Goal: Task Accomplishment & Management: Complete application form

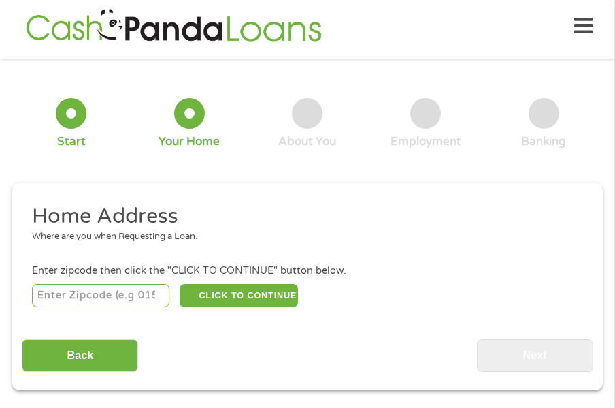
click at [53, 303] on input "number" at bounding box center [101, 295] width 138 height 23
type input "89011"
click at [238, 297] on button "CLICK TO CONTINUE" at bounding box center [239, 295] width 118 height 23
type input "89011"
type input "[PERSON_NAME]"
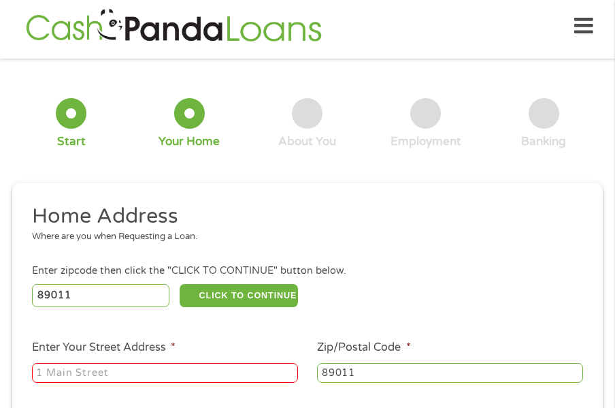
click at [208, 365] on input "Enter Your Street Address *" at bounding box center [165, 373] width 266 height 20
type input "[STREET_ADDRESS]"
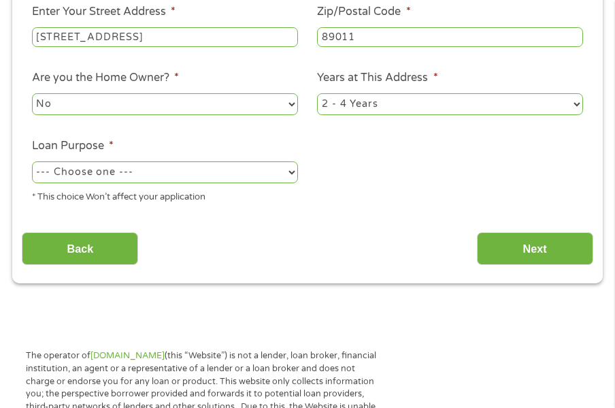
scroll to position [369, 0]
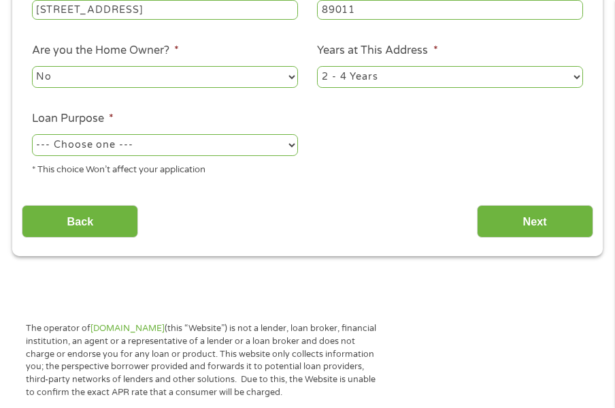
click at [570, 74] on select "1 Year or less 1 - 2 Years 2 - 4 Years Over 4 Years" at bounding box center [450, 77] width 266 height 22
select select "24months"
click at [317, 66] on select "1 Year or less 1 - 2 Years 2 - 4 Years Over 4 Years" at bounding box center [450, 77] width 266 height 22
click at [280, 150] on select "--- Choose one --- Pay Bills Debt Consolidation Home Improvement Major Purchase…" at bounding box center [165, 145] width 266 height 22
select select "other"
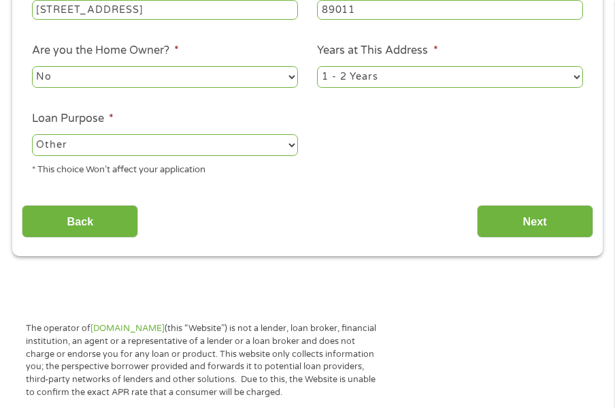
click at [32, 134] on select "--- Choose one --- Pay Bills Debt Consolidation Home Improvement Major Purchase…" at bounding box center [165, 145] width 266 height 22
click at [493, 218] on input "Next" at bounding box center [535, 221] width 116 height 33
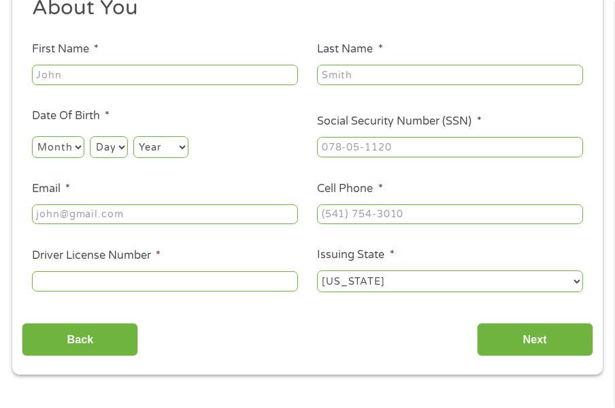
scroll to position [278, 0]
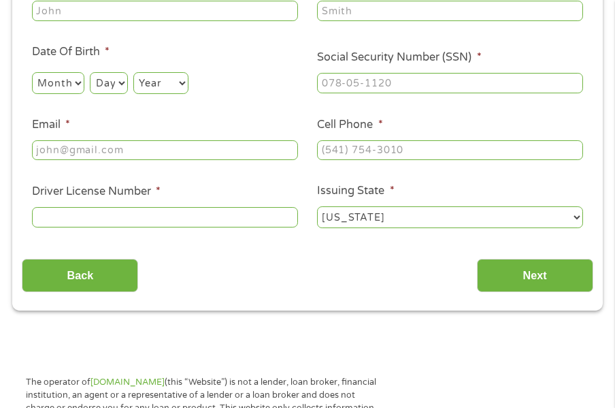
click at [143, 12] on input "First Name *" at bounding box center [165, 11] width 266 height 20
type input "Chonel"
type input "[PERSON_NAME]"
click at [66, 91] on select "Month 1 2 3 4 5 6 7 8 9 10 11 12" at bounding box center [58, 83] width 52 height 22
select select "9"
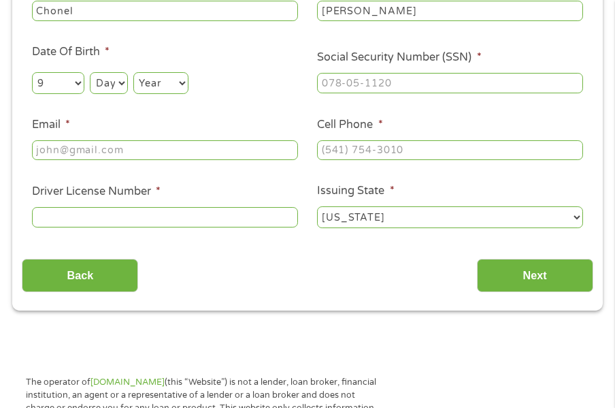
click at [32, 72] on select "Month 1 2 3 4 5 6 7 8 9 10 11 12" at bounding box center [58, 83] width 52 height 22
click at [110, 86] on select "Day 1 2 3 4 5 6 7 8 9 10 11 12 13 14 15 16 17 18 19 20 21 22 23 24 25 26 27 28 …" at bounding box center [108, 83] width 37 height 22
select select "10"
click at [90, 72] on select "Day 1 2 3 4 5 6 7 8 9 10 11 12 13 14 15 16 17 18 19 20 21 22 23 24 25 26 27 28 …" at bounding box center [108, 83] width 37 height 22
click at [171, 91] on select "Year [DATE] 2006 2005 2004 2003 2002 2001 2000 1999 1998 1997 1996 1995 1994 19…" at bounding box center [160, 83] width 55 height 22
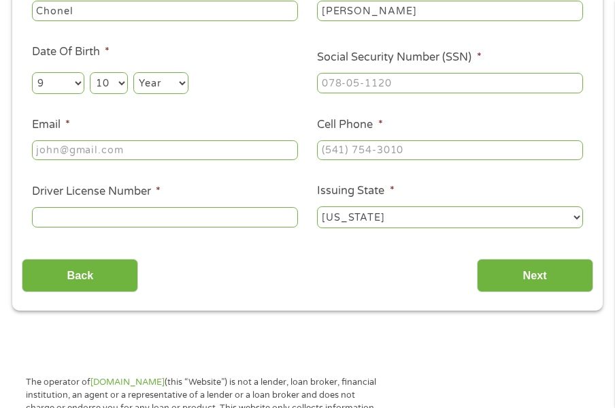
select select "1985"
click at [134, 72] on select "Year [DATE] 2006 2005 2004 2003 2002 2001 2000 1999 1998 1997 1996 1995 1994 19…" at bounding box center [160, 83] width 55 height 22
click at [433, 93] on div at bounding box center [450, 83] width 266 height 25
click at [422, 84] on input "___-__-____" at bounding box center [450, 83] width 266 height 20
type input "433-59-4979"
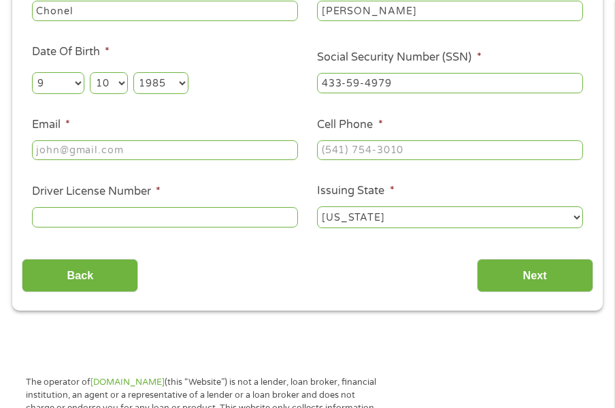
click at [226, 140] on input "Email *" at bounding box center [165, 150] width 266 height 20
type input "[EMAIL_ADDRESS][DOMAIN_NAME]"
type input "(___) ___-____"
click at [226, 140] on input "[EMAIL_ADDRESS][DOMAIN_NAME]" at bounding box center [165, 150] width 266 height 20
type input "[EMAIL_ADDRESS][DOMAIN_NAME]"
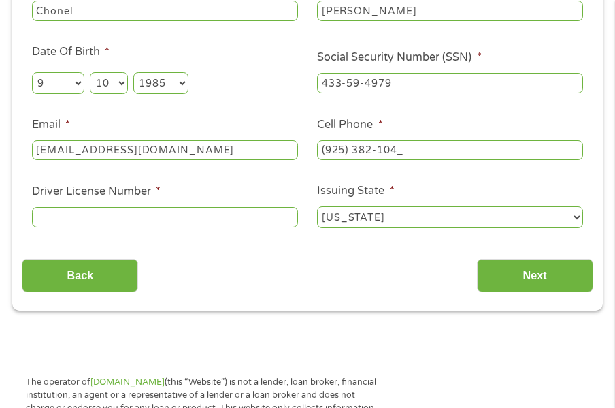
type input "[PHONE_NUMBER]"
click at [135, 217] on input "Driver License Number *" at bounding box center [165, 217] width 266 height 20
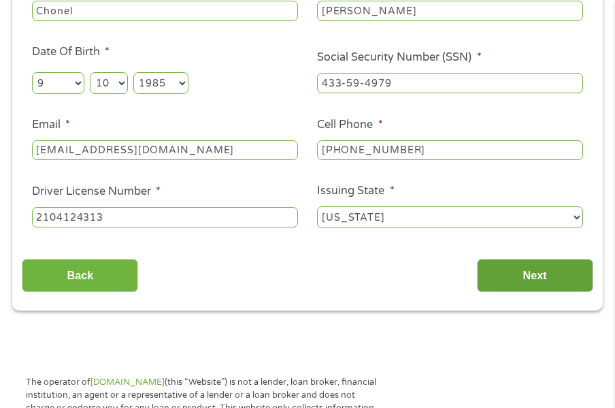
type input "2104124313"
click at [547, 274] on input "Next" at bounding box center [535, 275] width 116 height 33
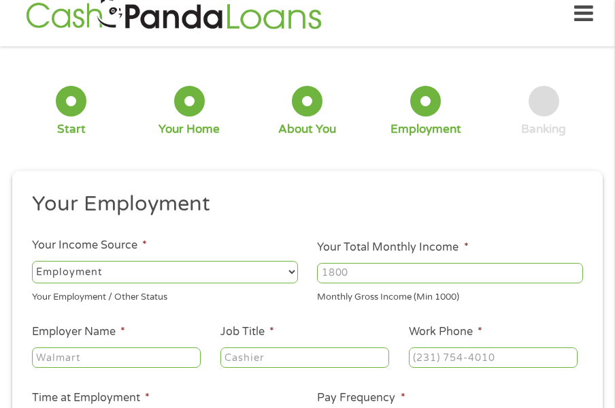
scroll to position [6, 0]
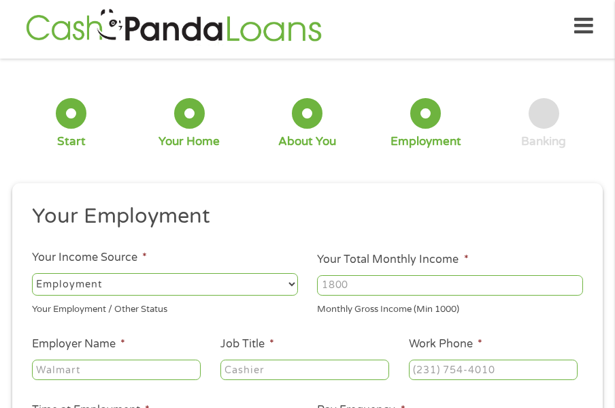
click at [244, 291] on select "--- Choose one --- Employment [DEMOGRAPHIC_DATA] Benefits" at bounding box center [165, 284] width 266 height 22
click at [404, 283] on input "Your Total Monthly Income *" at bounding box center [450, 285] width 266 height 20
type input "1900"
click at [178, 366] on input "Employer Name *" at bounding box center [116, 369] width 169 height 20
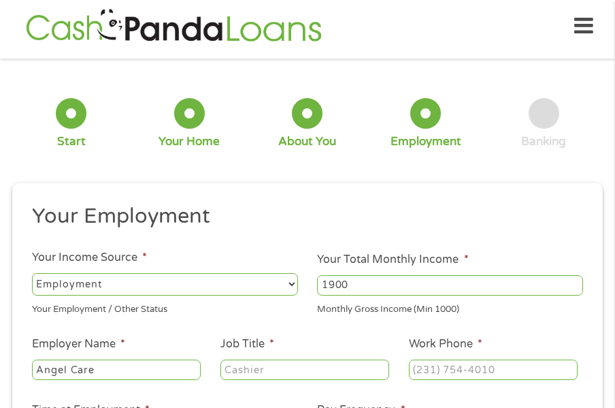
type input "Angel Care"
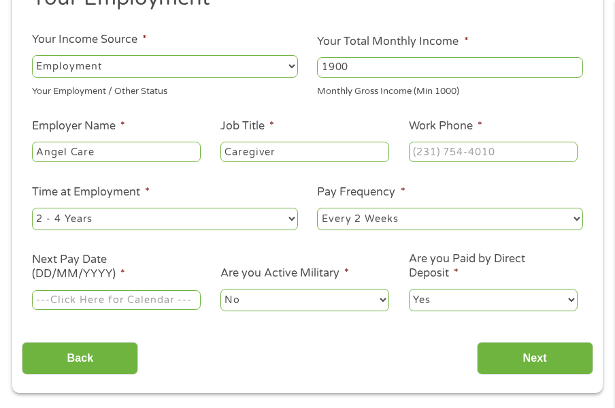
scroll to position [251, 0]
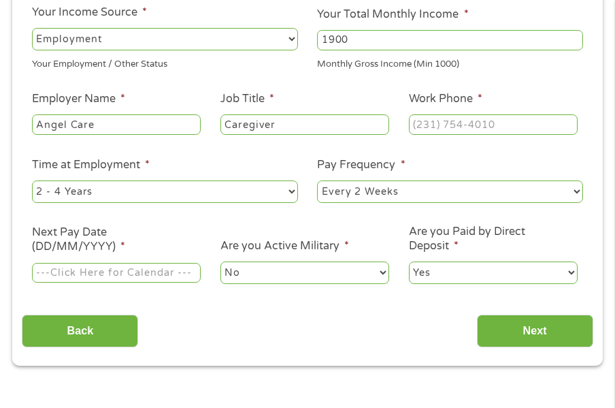
type input "Caregiver"
click at [419, 123] on input "(___) ___-____" at bounding box center [493, 124] width 169 height 20
type input "[PHONE_NUMBER]"
click at [195, 197] on select "--- Choose one --- 1 Year or less 1 - 2 Years 2 - 4 Years Over 4 Years" at bounding box center [165, 191] width 266 height 22
select select "12months"
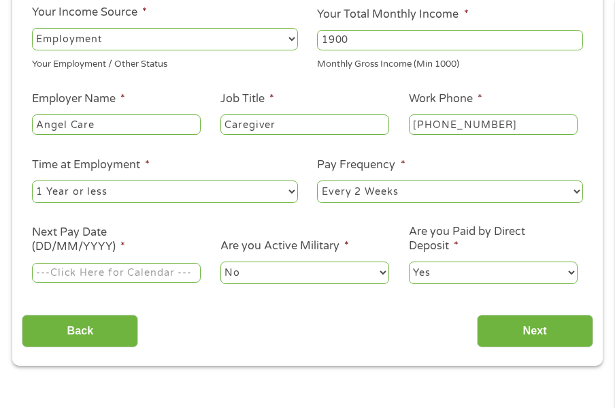
click at [32, 180] on select "--- Choose one --- 1 Year or less 1 - 2 Years 2 - 4 Years Over 4 Years" at bounding box center [165, 191] width 266 height 22
click at [417, 193] on select "--- Choose one --- Every 2 Weeks Every Week Monthly Semi-Monthly" at bounding box center [450, 191] width 266 height 22
click at [317, 180] on select "--- Choose one --- Every 2 Weeks Every Week Monthly Semi-Monthly" at bounding box center [450, 191] width 266 height 22
click at [156, 284] on div at bounding box center [116, 272] width 169 height 25
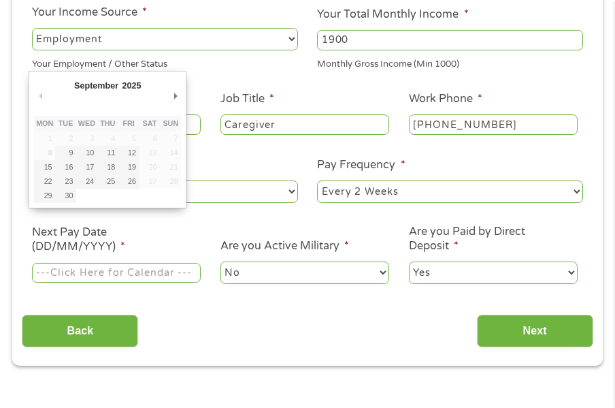
click at [157, 276] on input "Next Pay Date (DD/MM/YYYY) *" at bounding box center [116, 273] width 169 height 20
type input "[DATE]"
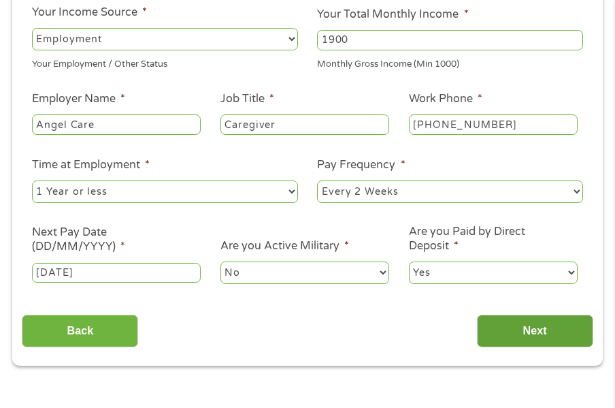
click at [548, 333] on input "Next" at bounding box center [535, 330] width 116 height 33
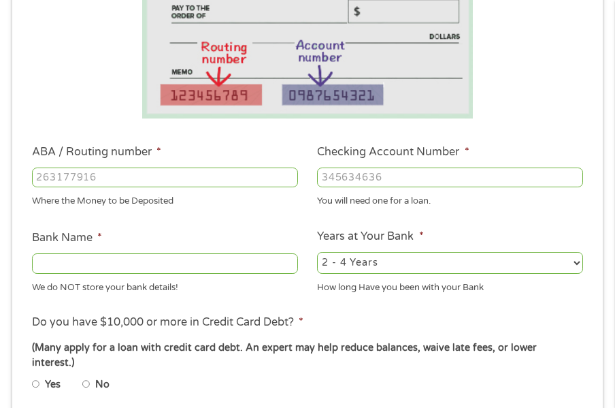
scroll to position [333, 0]
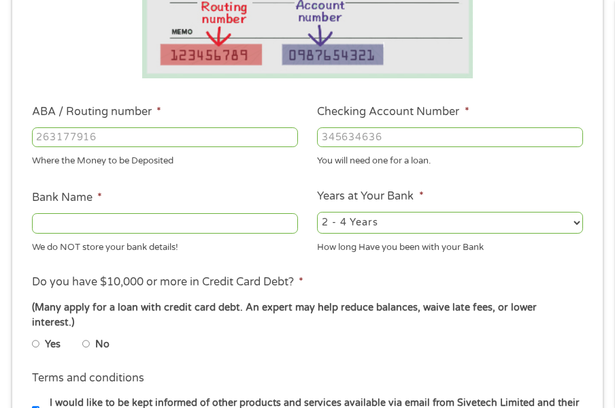
click at [229, 132] on input "ABA / Routing number *" at bounding box center [165, 137] width 266 height 20
type input "122400724"
type input "BANK OF AMERICA NA"
type input "122400724"
click at [371, 140] on input "Checking Account Number *" at bounding box center [450, 137] width 266 height 20
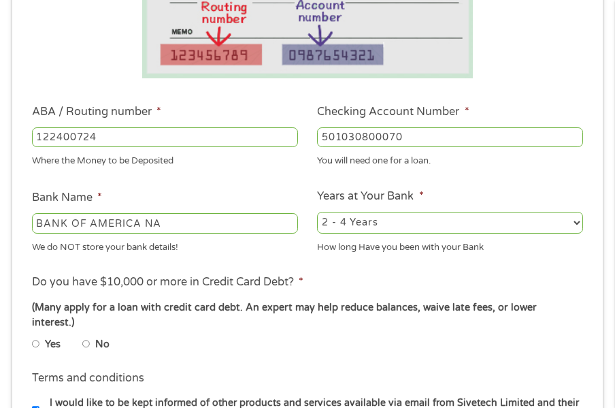
type input "501030800070"
click at [404, 229] on select "2 - 4 Years 6 - 12 Months 1 - 2 Years Over 4 Years" at bounding box center [450, 223] width 266 height 22
select select "12months"
click at [317, 212] on select "2 - 4 Years 6 - 12 Months 1 - 2 Years Over 4 Years" at bounding box center [450, 223] width 266 height 22
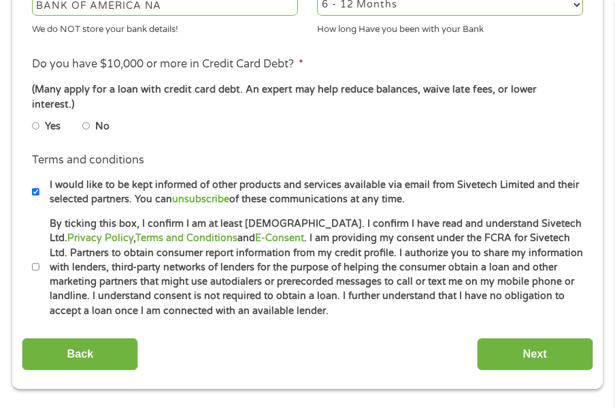
scroll to position [605, 0]
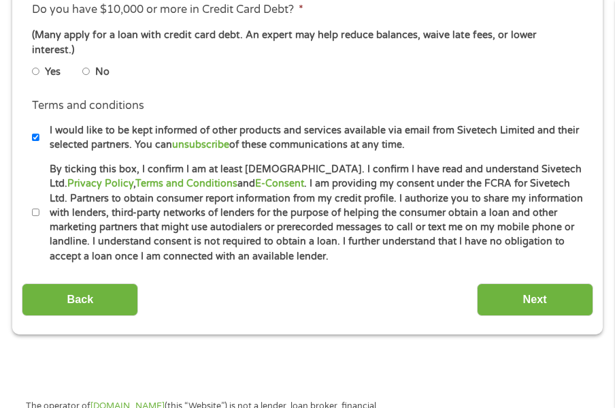
click at [86, 63] on input "No" at bounding box center [86, 71] width 8 height 16
radio input "true"
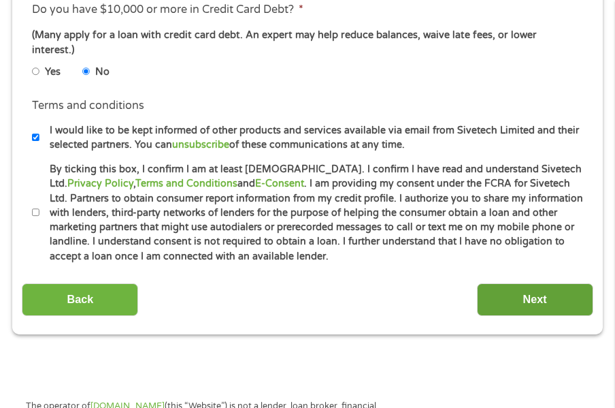
click at [519, 283] on input "Next" at bounding box center [535, 299] width 116 height 33
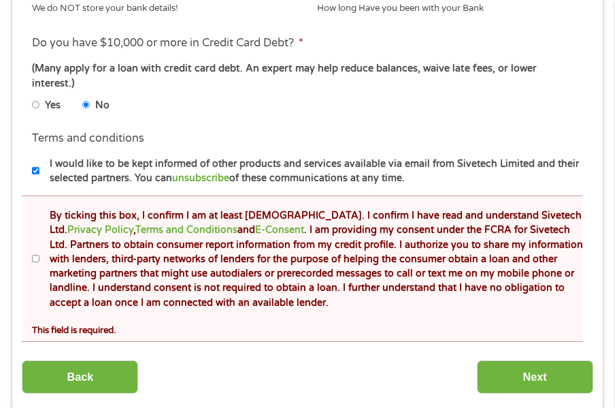
scroll to position [668, 0]
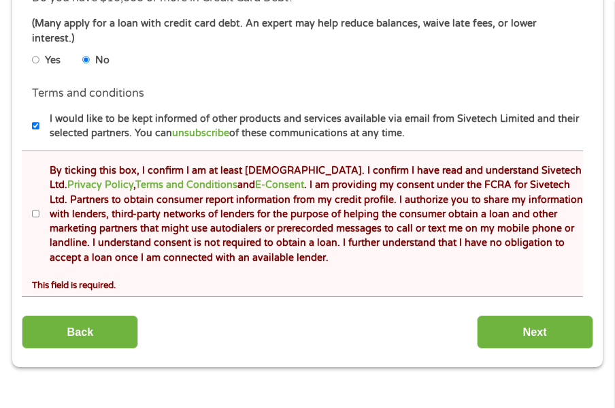
click at [35, 206] on input "By ticking this box, I confirm I am at least [DEMOGRAPHIC_DATA]. I confirm I ha…" at bounding box center [36, 214] width 8 height 16
checkbox input "true"
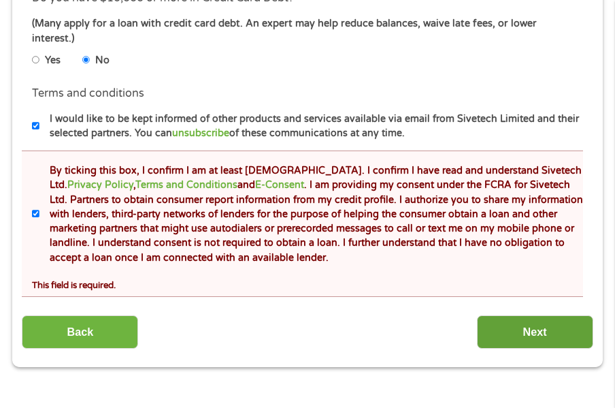
click at [551, 317] on input "Next" at bounding box center [535, 331] width 116 height 33
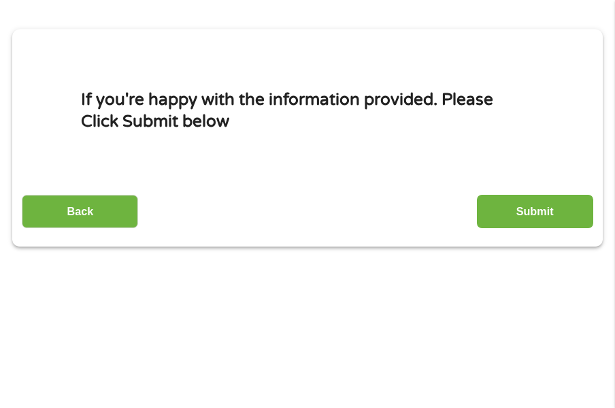
scroll to position [169, 0]
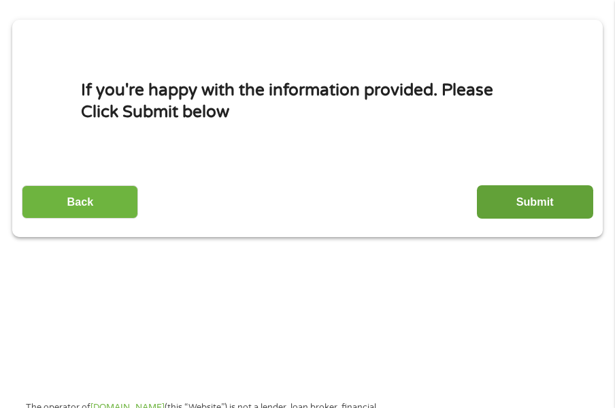
click at [554, 206] on input "Submit" at bounding box center [535, 201] width 116 height 33
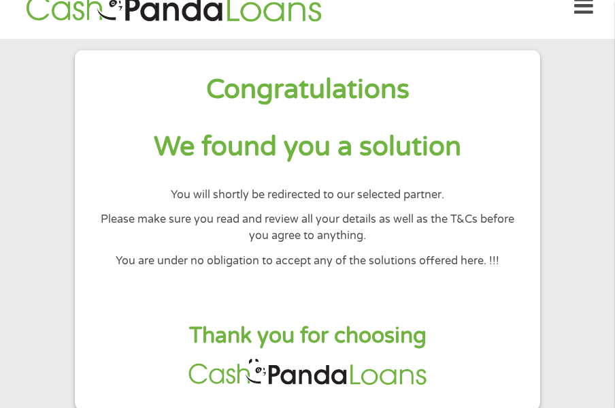
scroll to position [27, 0]
